Goal: Information Seeking & Learning: Learn about a topic

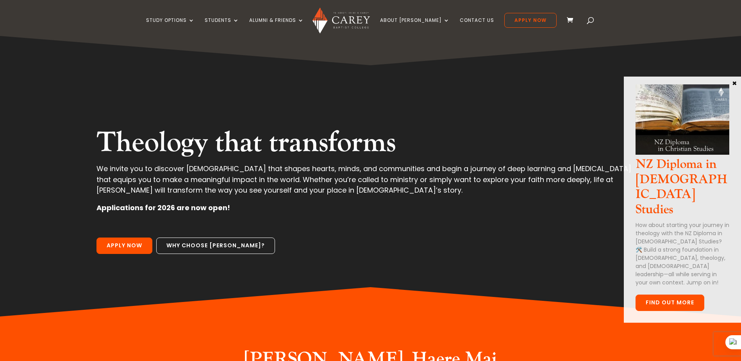
click at [656, 294] on link "FInd out more" at bounding box center [669, 302] width 69 height 16
click at [735, 81] on button "×" at bounding box center [734, 82] width 8 height 7
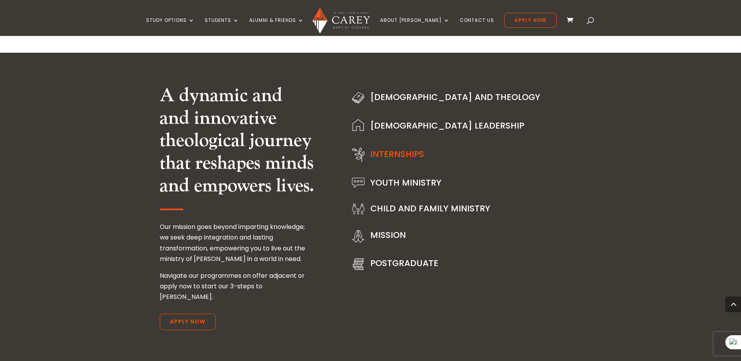
scroll to position [928, 0]
click at [401, 156] on link "Internships" at bounding box center [397, 154] width 54 height 12
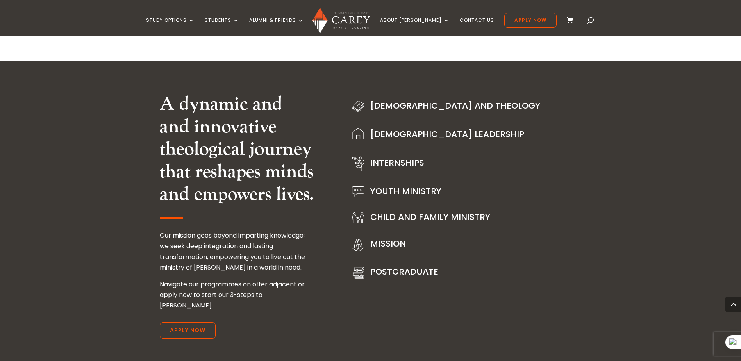
scroll to position [918, 0]
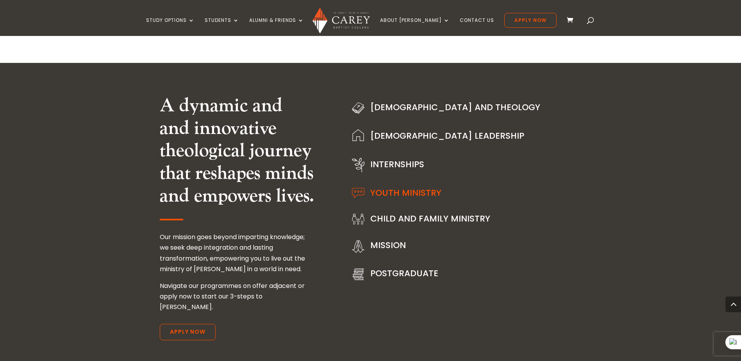
click at [385, 198] on link "Youth Ministry" at bounding box center [405, 193] width 71 height 12
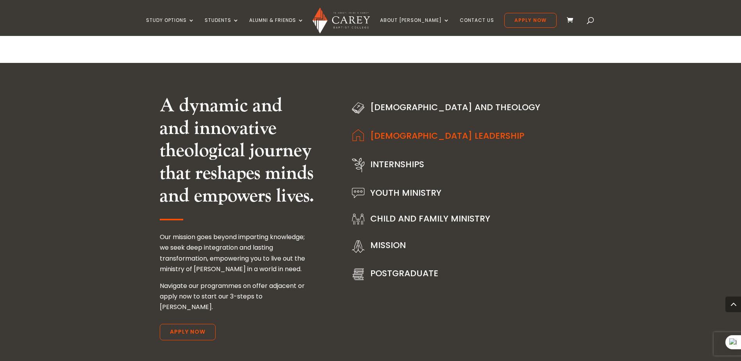
click at [405, 137] on link "Church Leadership" at bounding box center [447, 136] width 154 height 12
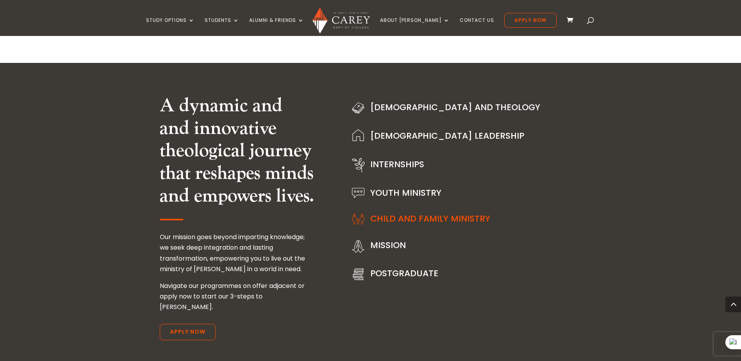
click at [402, 218] on link "Child and Family Ministry" at bounding box center [430, 218] width 120 height 12
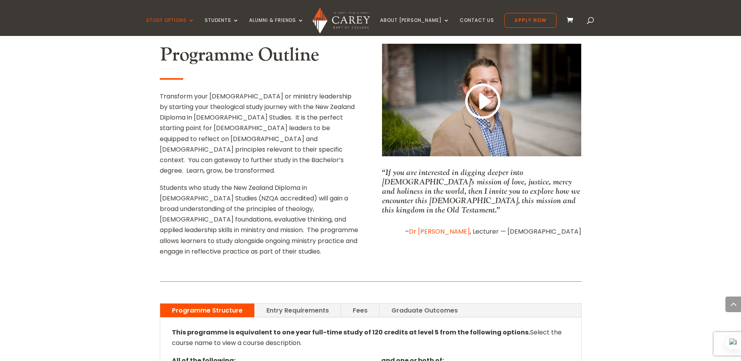
scroll to position [293, 0]
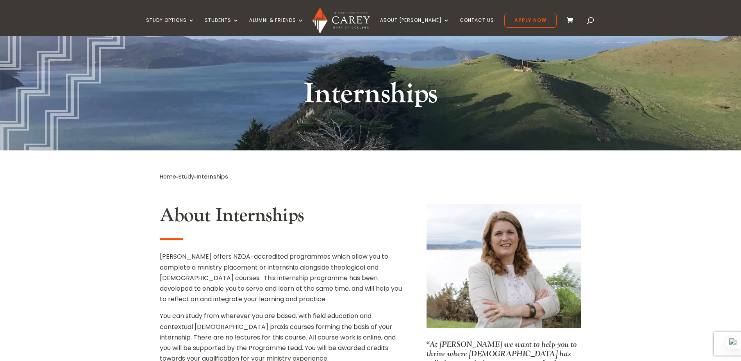
scroll to position [59, 0]
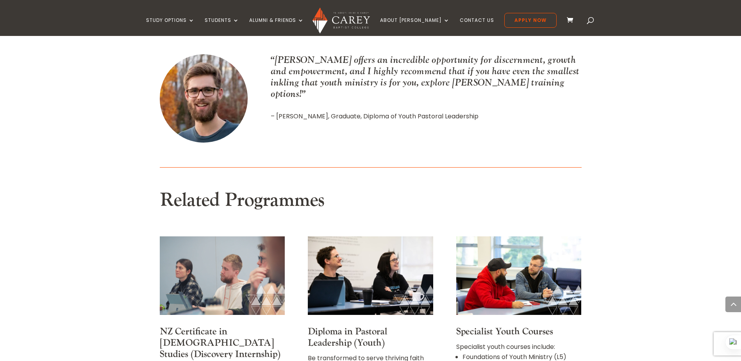
scroll to position [498, 0]
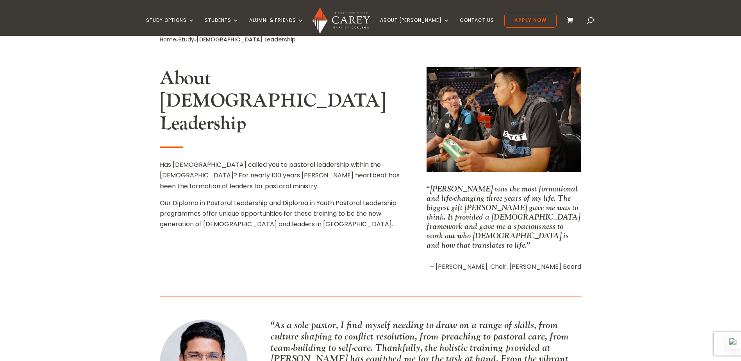
scroll to position [195, 0]
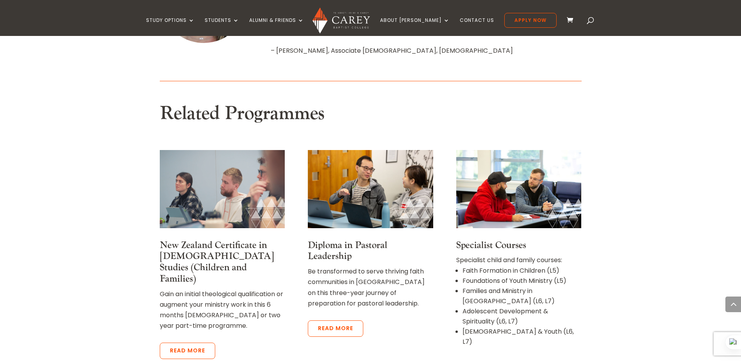
scroll to position [683, 0]
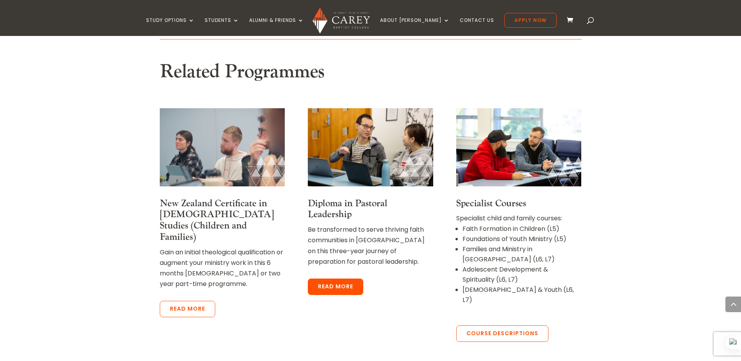
click at [346, 285] on link "Read more" at bounding box center [335, 286] width 55 height 16
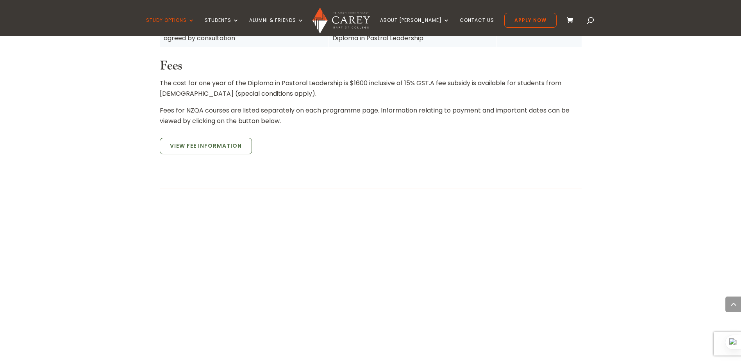
scroll to position [625, 0]
